Goal: Navigation & Orientation: Find specific page/section

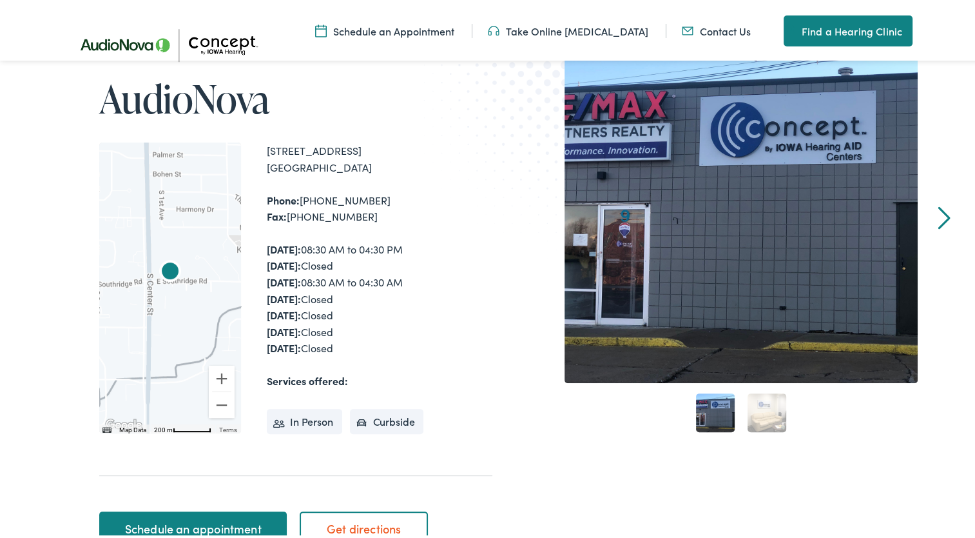
scroll to position [258, 0]
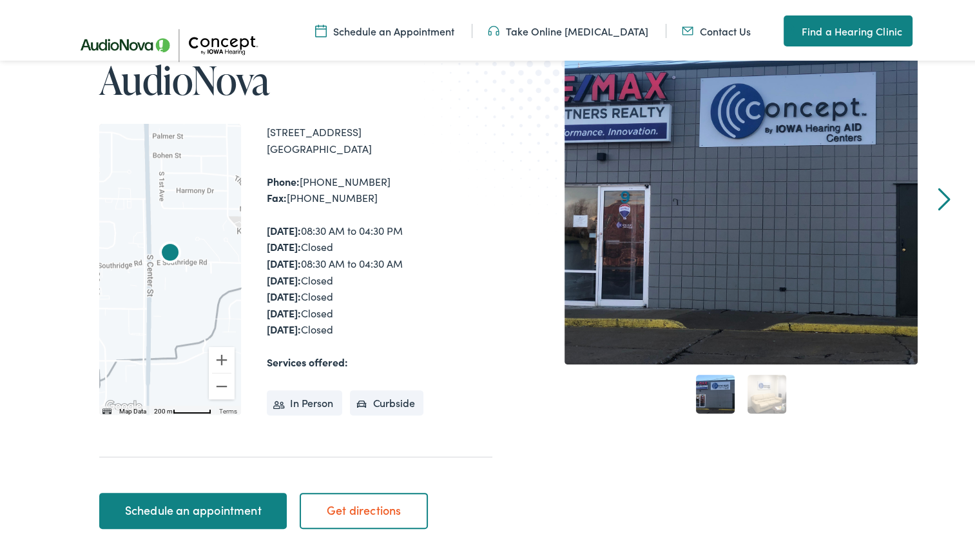
click at [191, 311] on div at bounding box center [170, 266] width 142 height 290
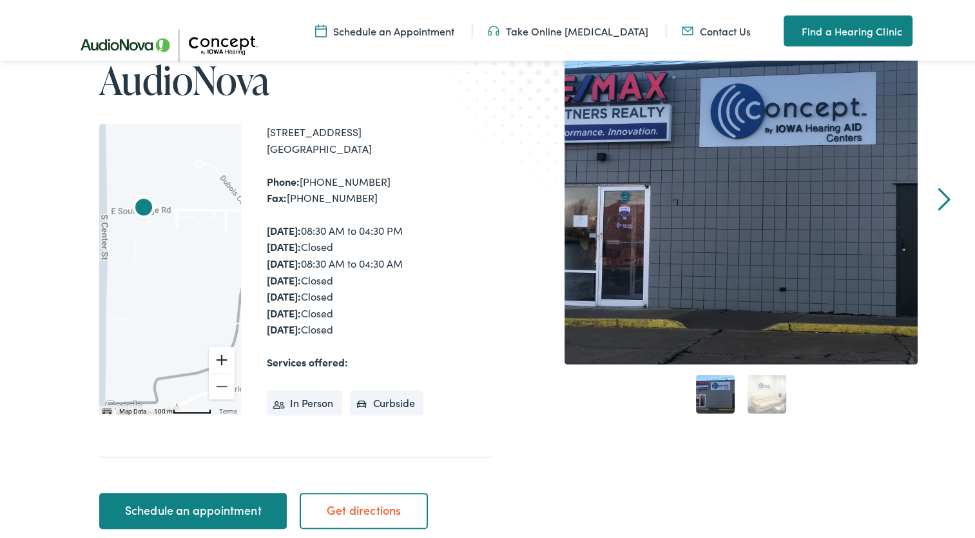
click at [217, 362] on button "Zoom in" at bounding box center [222, 357] width 26 height 26
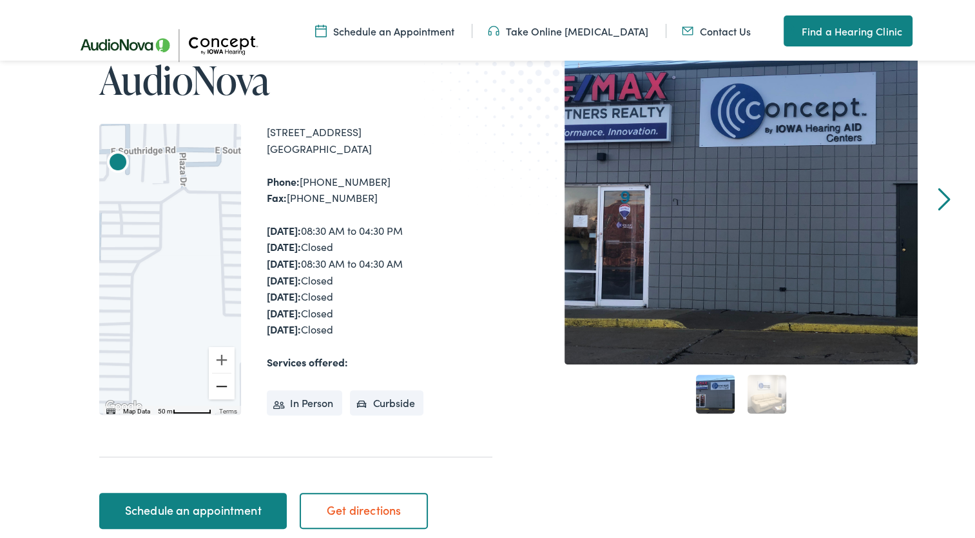
click at [217, 381] on button "Zoom out" at bounding box center [222, 384] width 26 height 26
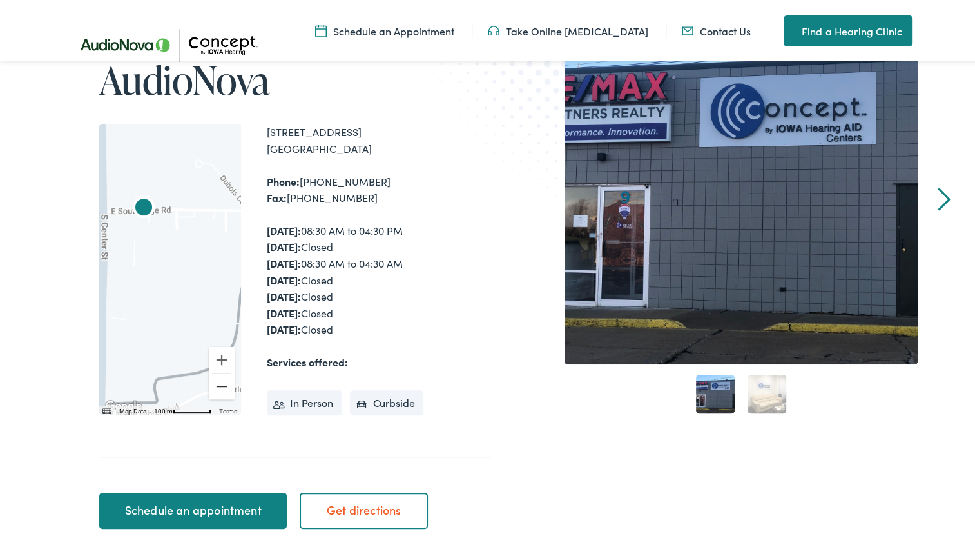
click at [217, 381] on button "Zoom out" at bounding box center [222, 384] width 26 height 26
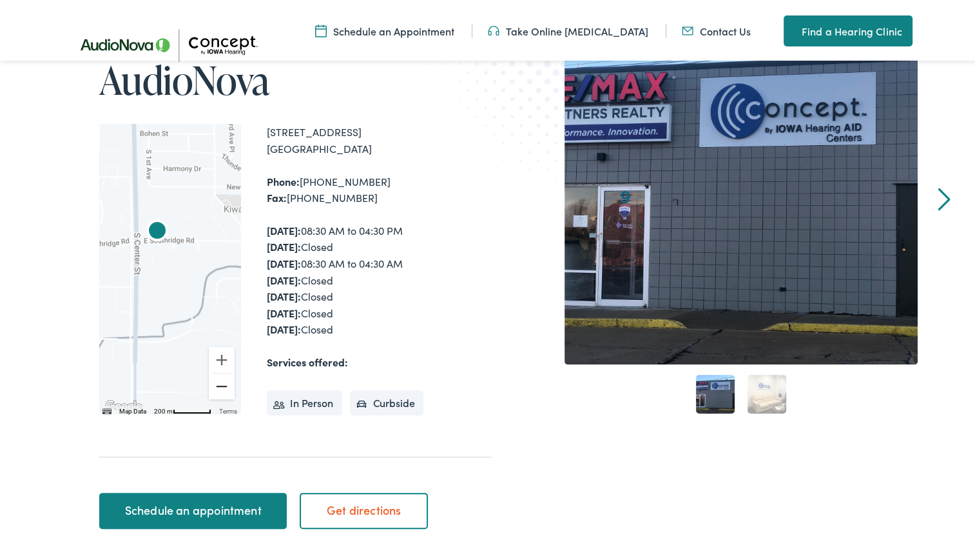
click at [217, 381] on button "Zoom out" at bounding box center [222, 384] width 26 height 26
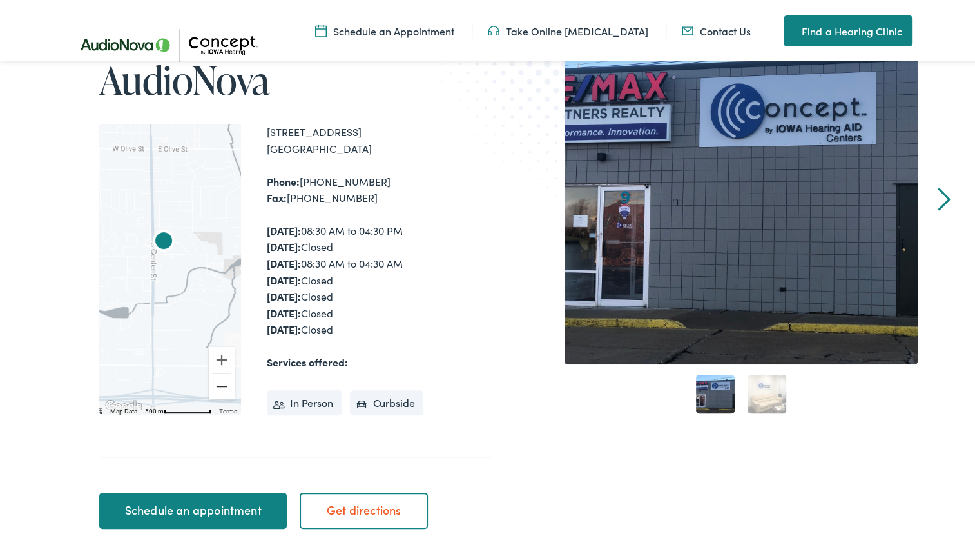
click at [217, 381] on button "Zoom out" at bounding box center [222, 384] width 26 height 26
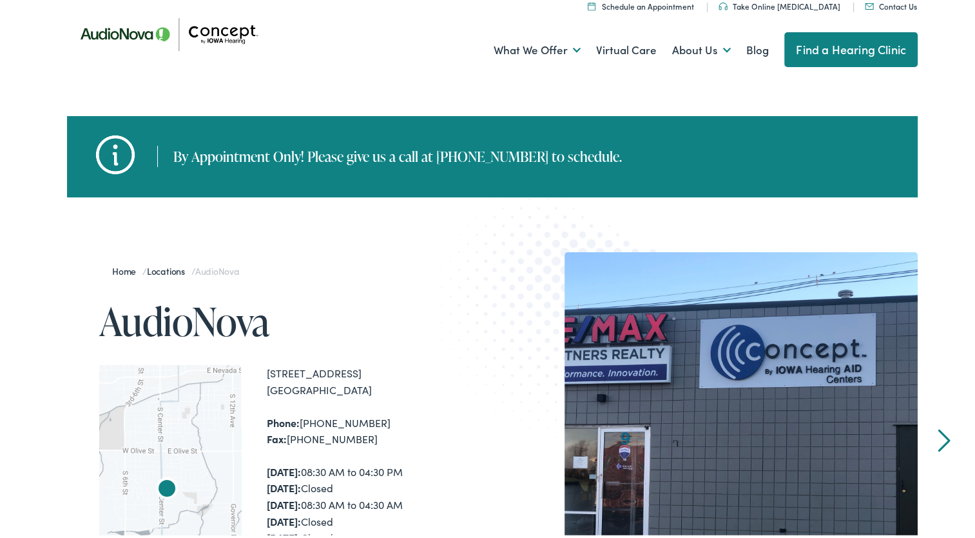
scroll to position [0, 0]
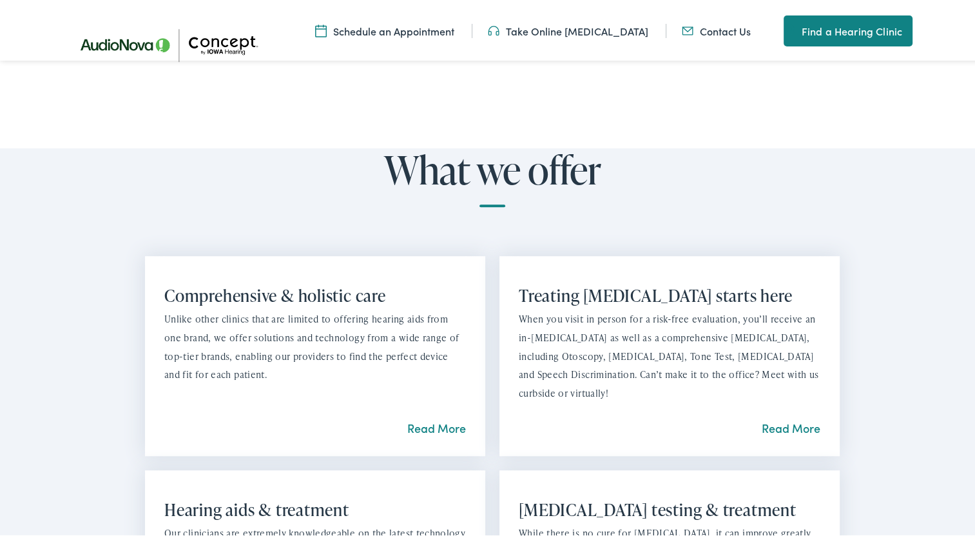
scroll to position [774, 0]
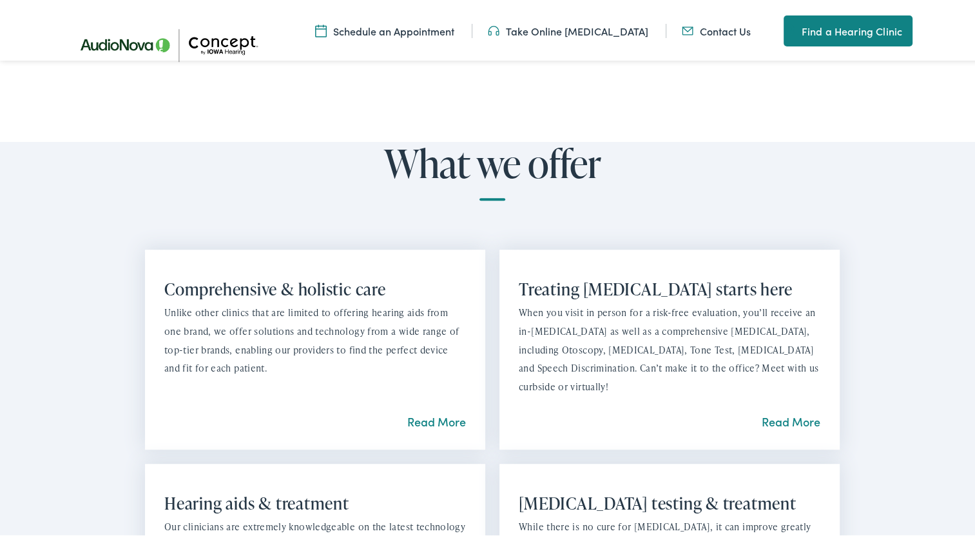
click at [597, 34] on link "Take Online [MEDICAL_DATA]" at bounding box center [568, 28] width 161 height 14
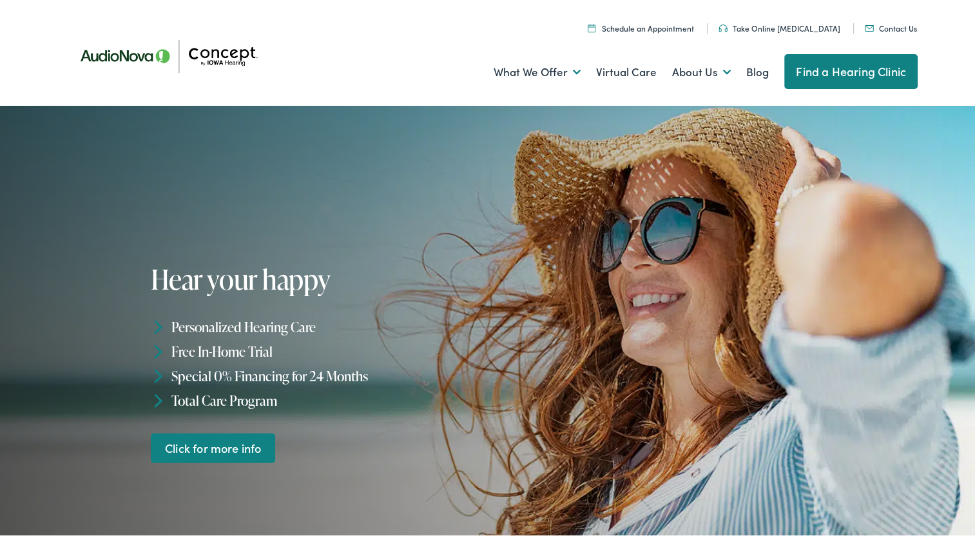
click at [853, 73] on link "Find a Hearing Clinic" at bounding box center [851, 69] width 133 height 35
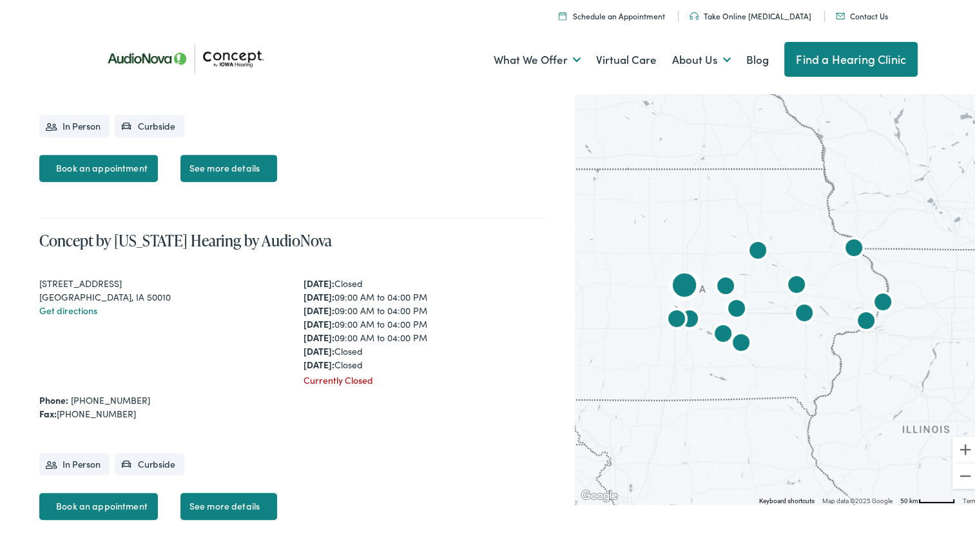
scroll to position [516, 0]
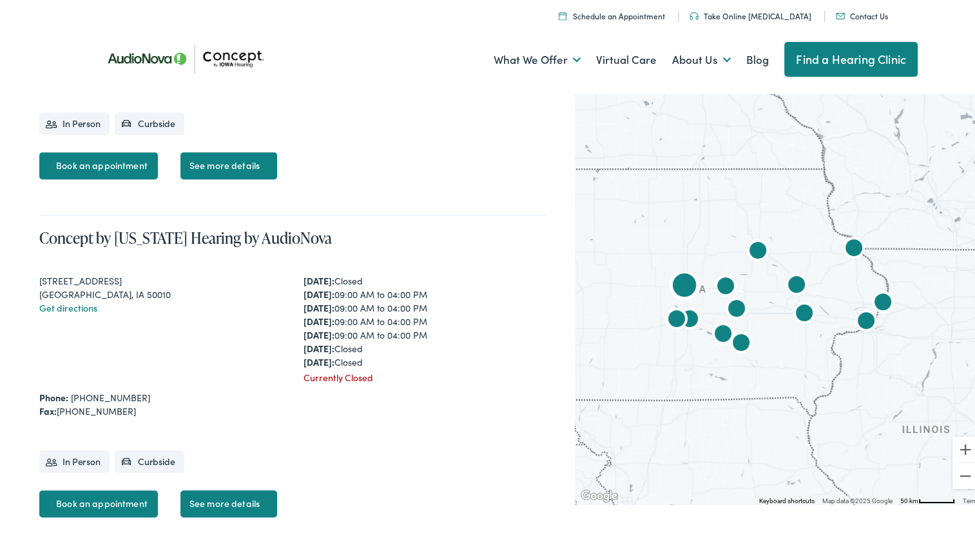
click at [79, 304] on link "Get directions" at bounding box center [68, 304] width 58 height 13
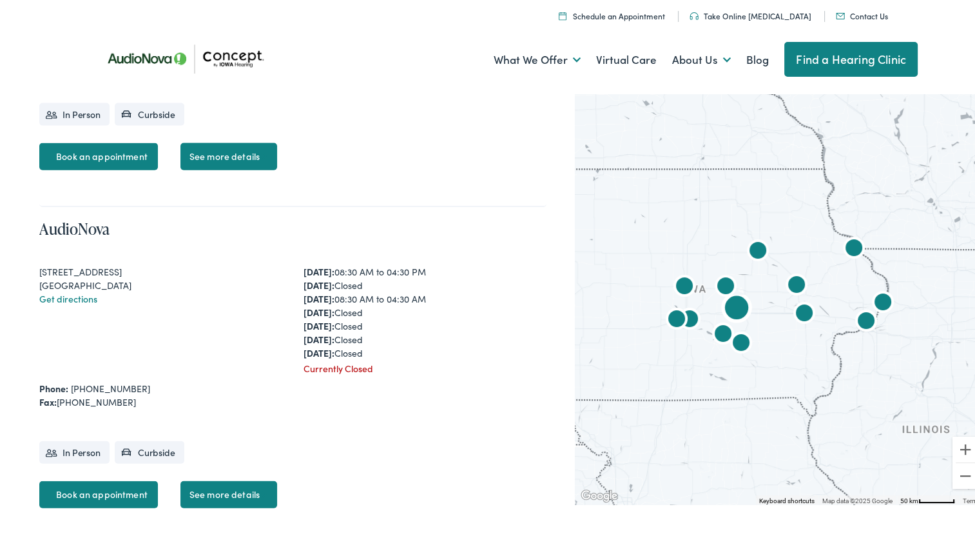
scroll to position [2901, 0]
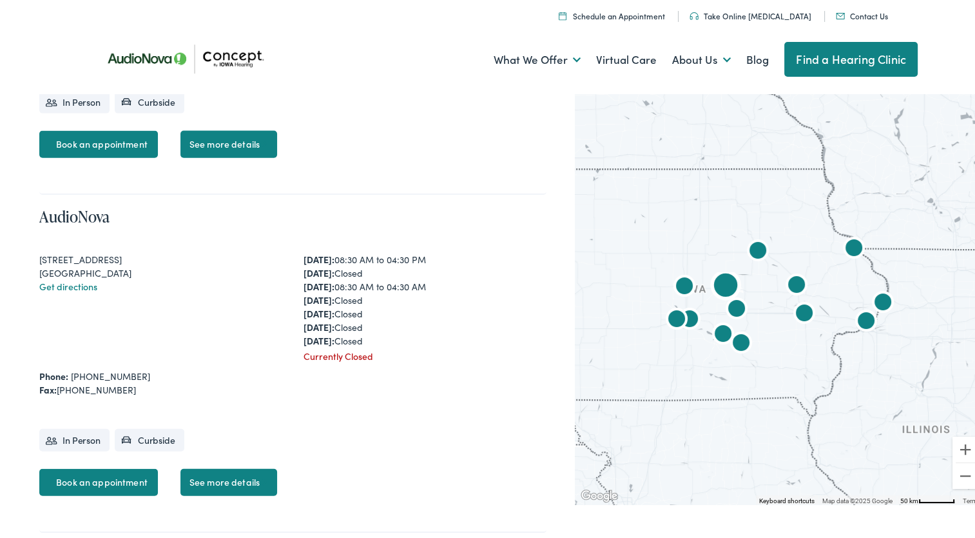
click at [95, 279] on link "Get directions" at bounding box center [68, 283] width 58 height 13
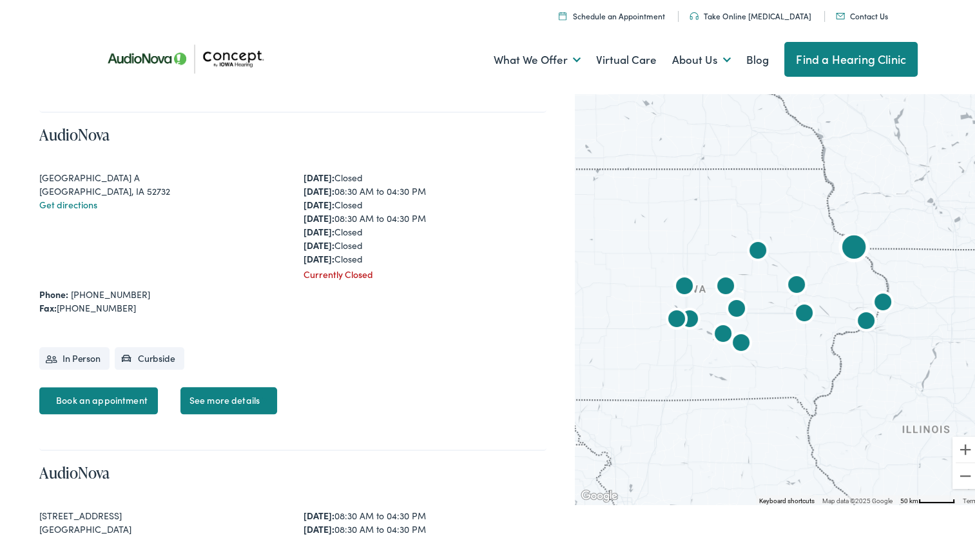
scroll to position [1289, 0]
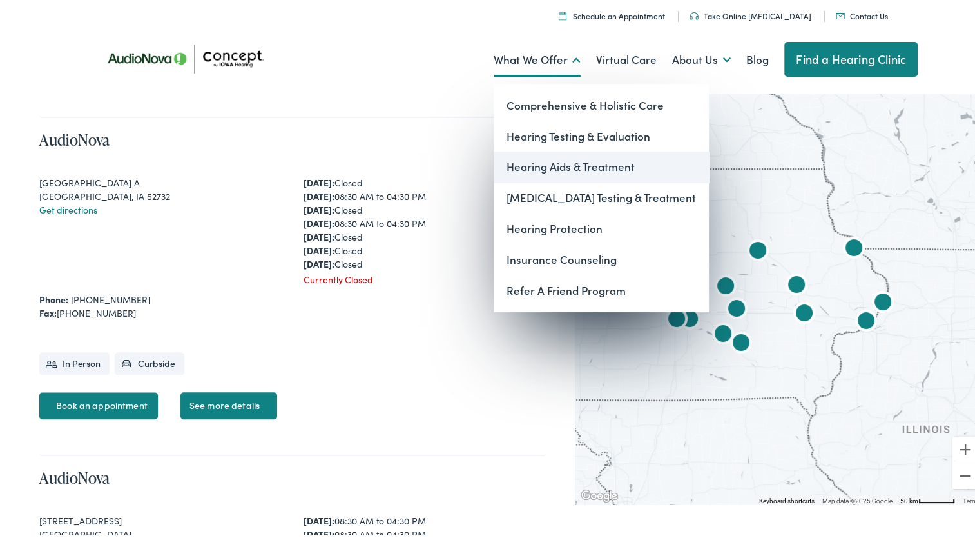
click at [511, 159] on link "Hearing Aids & Treatment" at bounding box center [601, 164] width 215 height 31
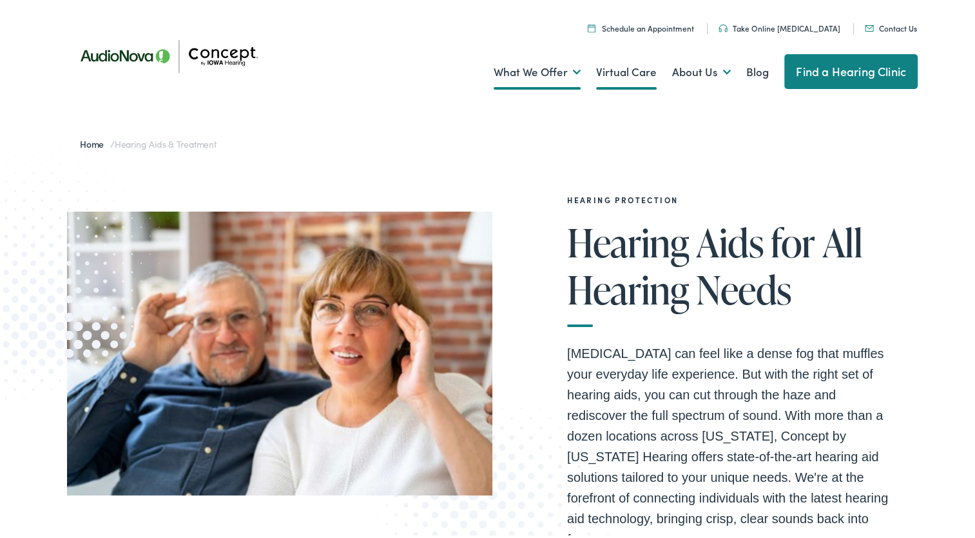
click at [624, 75] on link "Virtual Care" at bounding box center [626, 70] width 61 height 48
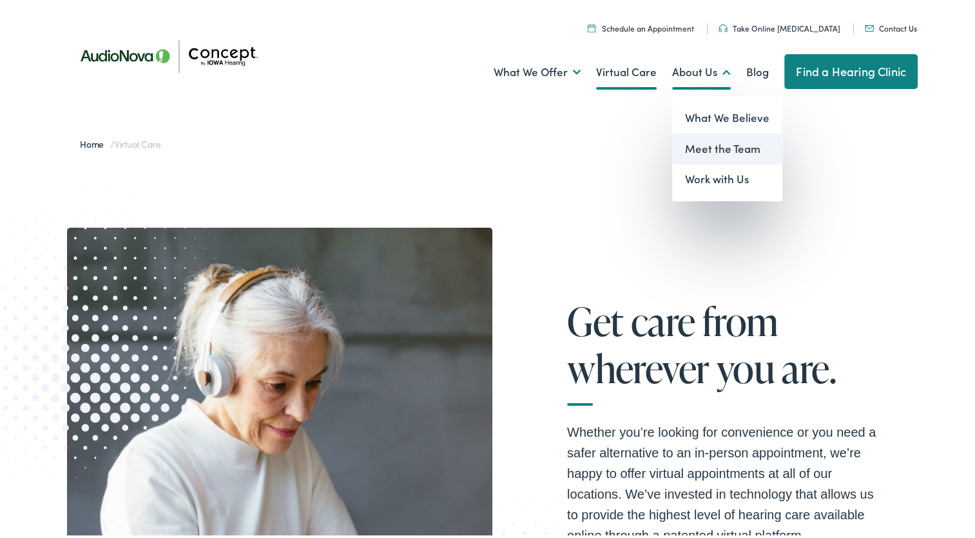
click at [692, 144] on link "Meet the Team" at bounding box center [727, 146] width 110 height 31
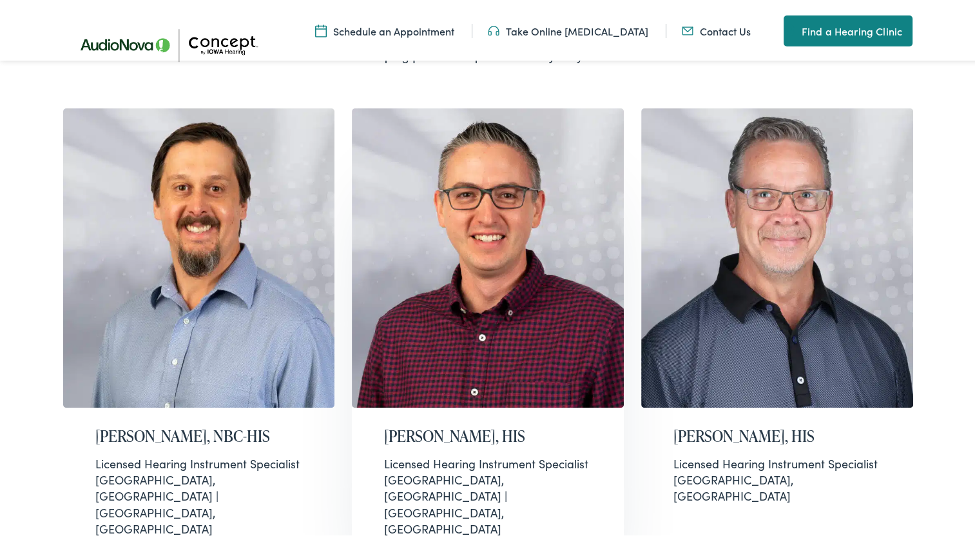
scroll to position [387, 0]
